Goal: Task Accomplishment & Management: Use online tool/utility

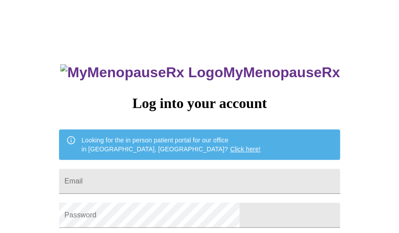
drag, startPoint x: 389, startPoint y: 0, endPoint x: 312, endPoint y: 176, distance: 191.7
click at [312, 176] on div "MyMenopauseRx Log into your account Looking for the in person patient portal fo…" at bounding box center [199, 143] width 391 height 279
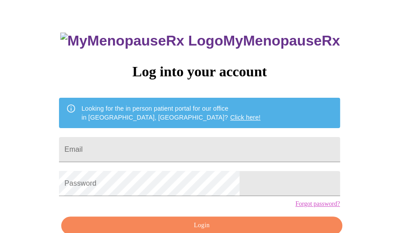
scroll to position [79, 0]
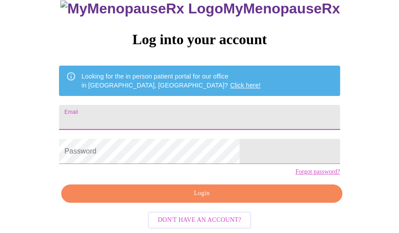
click at [169, 105] on input "Email" at bounding box center [199, 117] width 280 height 25
type input "[EMAIL_ADDRESS][DOMAIN_NAME]"
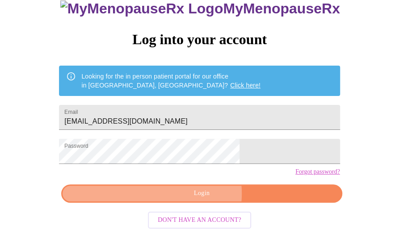
click at [189, 194] on span "Login" at bounding box center [201, 193] width 260 height 11
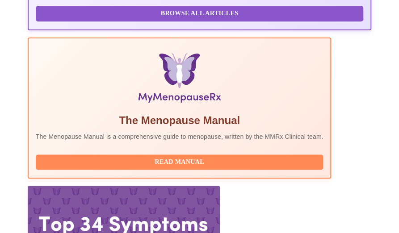
scroll to position [315, 0]
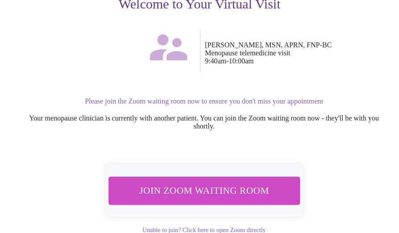
scroll to position [137, 0]
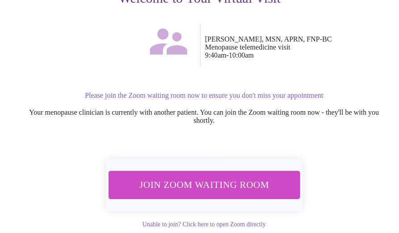
click at [206, 177] on span "Join Zoom Waiting Room" at bounding box center [204, 185] width 168 height 17
